Goal: Transaction & Acquisition: Purchase product/service

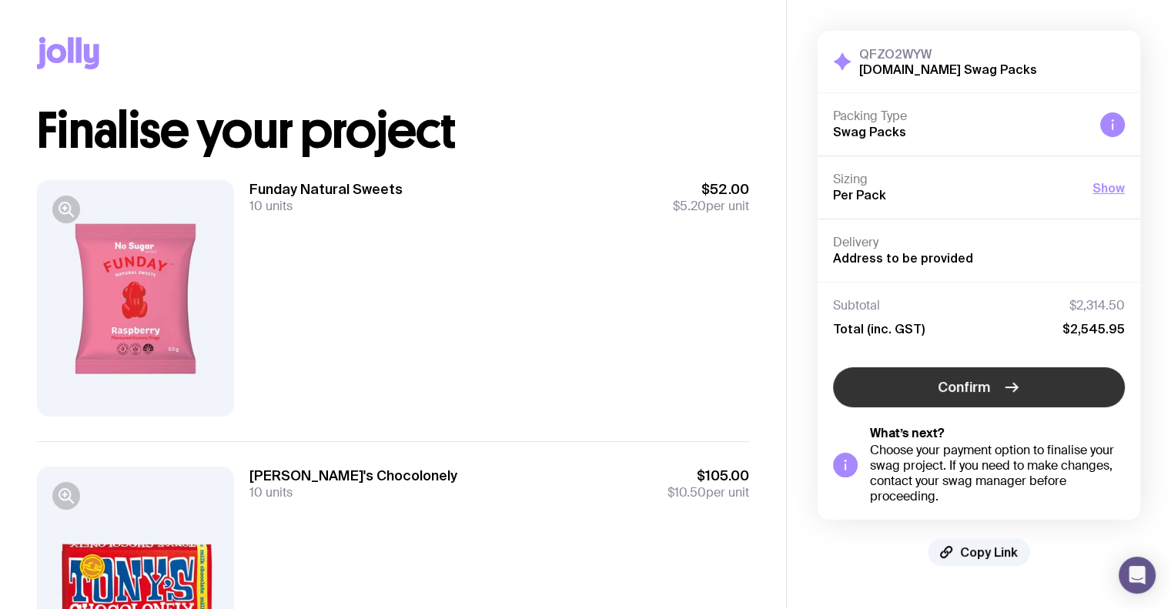
click at [987, 385] on span "Confirm" at bounding box center [964, 387] width 52 height 18
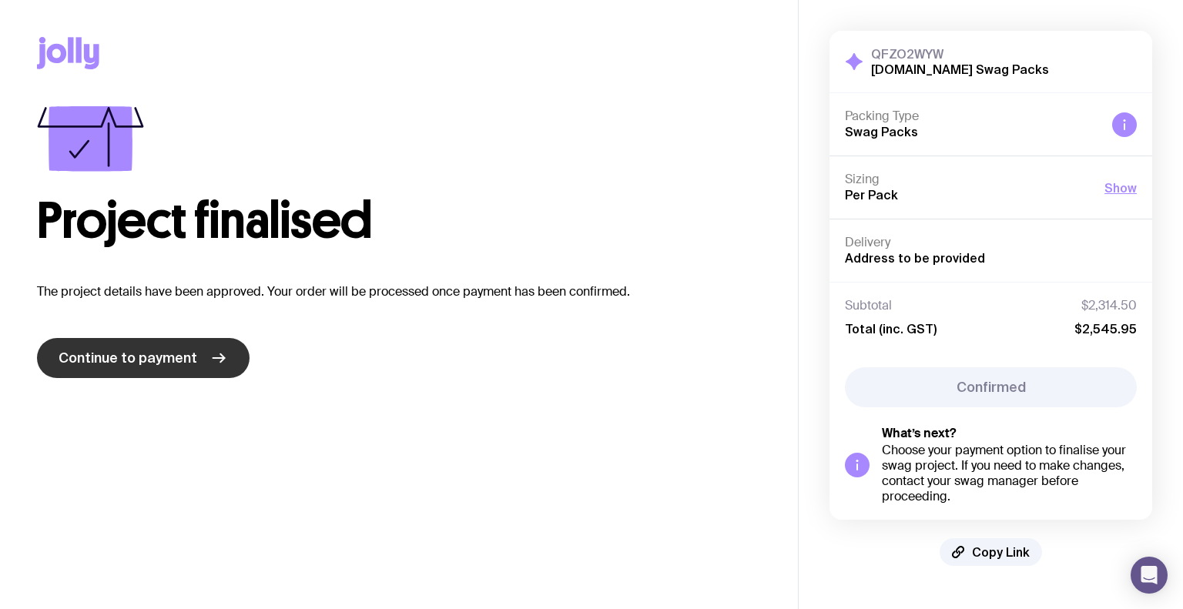
click at [138, 353] on span "Continue to payment" at bounding box center [128, 358] width 139 height 18
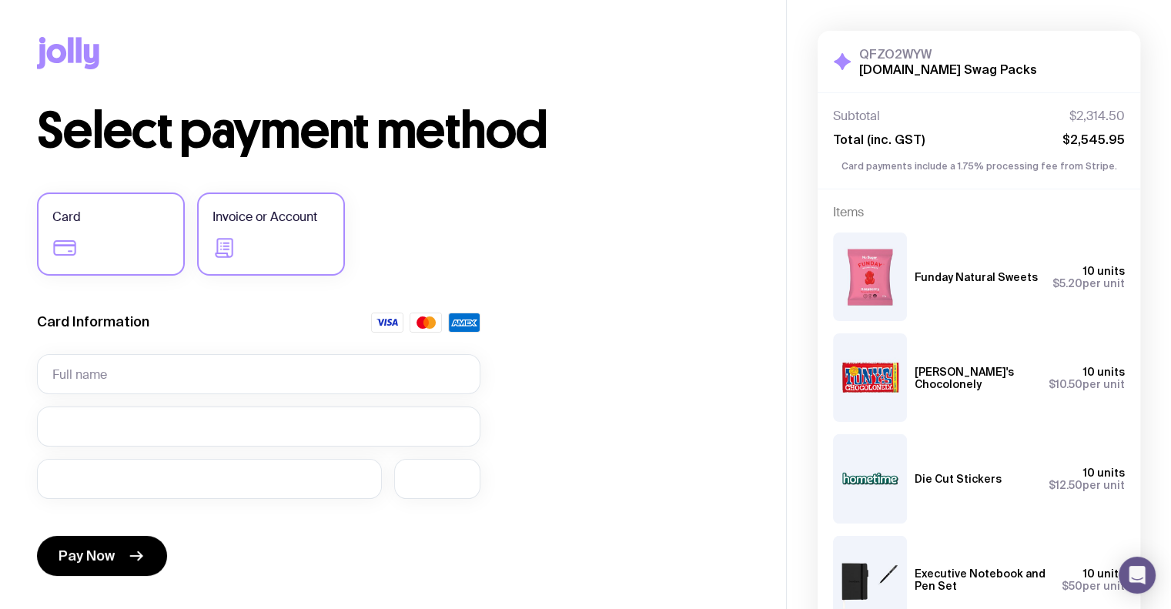
click at [227, 252] on icon at bounding box center [225, 248] width 25 height 25
click at [0, 0] on input "Invoice or Account" at bounding box center [0, 0] width 0 height 0
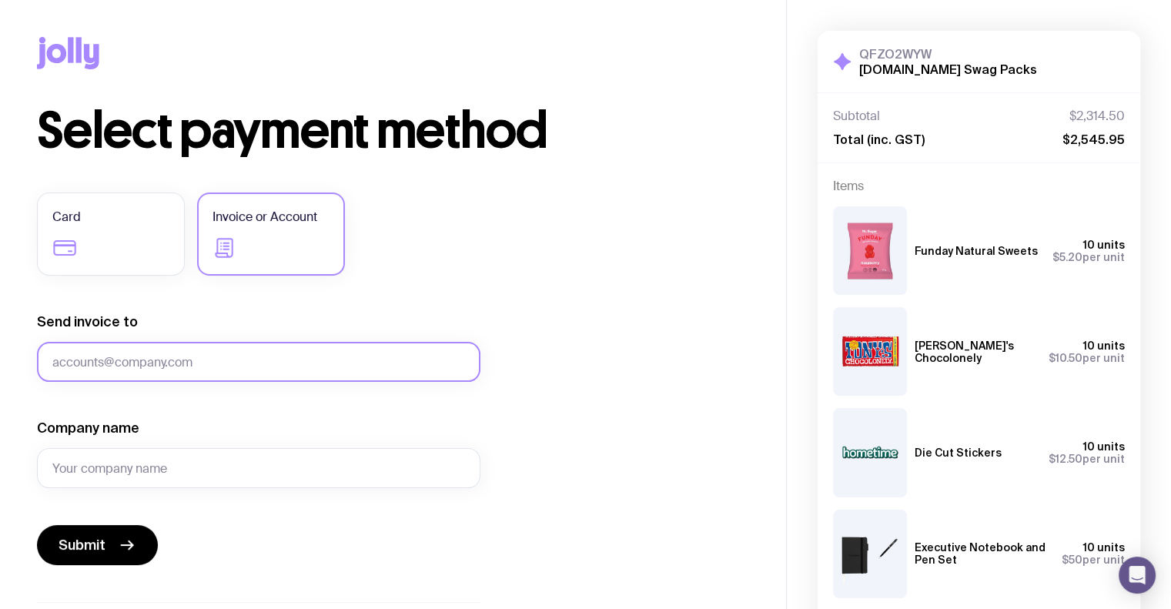
click at [151, 363] on input "Send invoice to" at bounding box center [258, 362] width 443 height 40
type input "conor@sendjolly.com.au"
drag, startPoint x: 196, startPoint y: 357, endPoint x: 10, endPoint y: 360, distance: 186.3
click at [10, 360] on div "Copy Link Select payment method Card Invoice or Account Send invoice to conor@s…" at bounding box center [393, 374] width 786 height 749
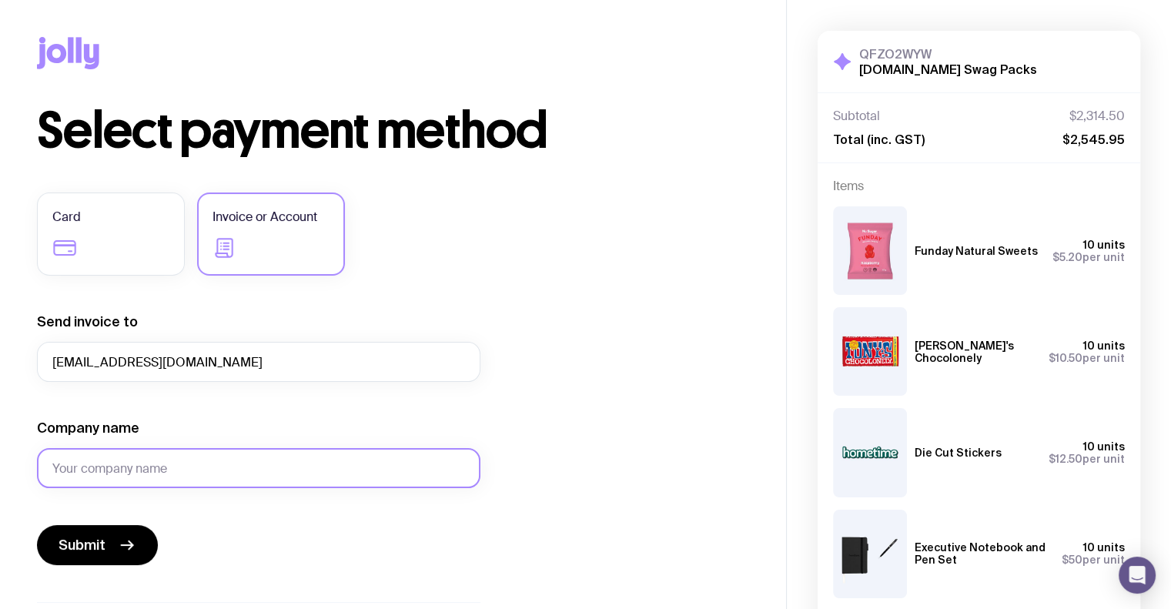
click at [112, 465] on input "Company name" at bounding box center [258, 468] width 443 height 40
type input "Hometime.io"
click at [94, 544] on span "Submit" at bounding box center [82, 545] width 47 height 18
click at [136, 552] on button "Submit" at bounding box center [97, 545] width 121 height 40
